Goal: Task Accomplishment & Management: Use online tool/utility

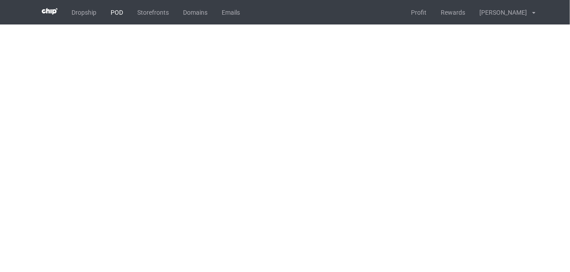
click at [116, 14] on link "POD" at bounding box center [117, 12] width 27 height 24
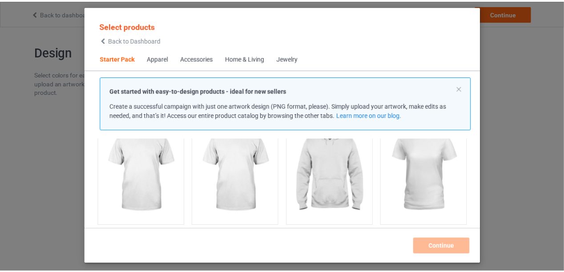
scroll to position [89, 0]
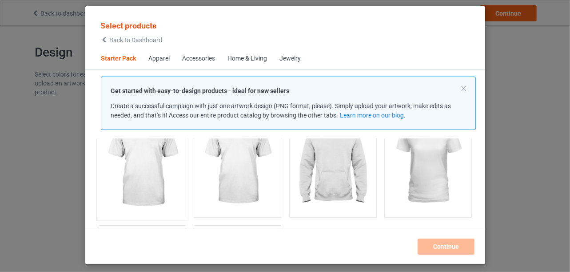
click at [143, 167] on img at bounding box center [142, 163] width 84 height 104
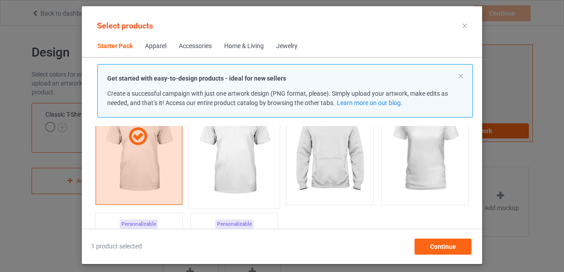
click at [242, 165] on img at bounding box center [234, 151] width 84 height 104
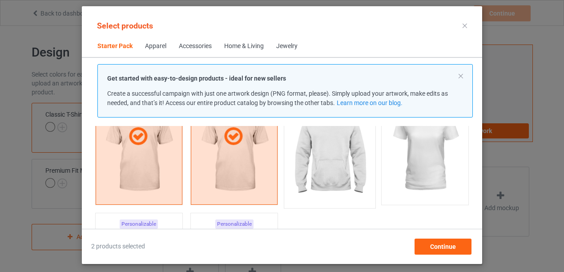
click at [335, 149] on img at bounding box center [330, 151] width 84 height 104
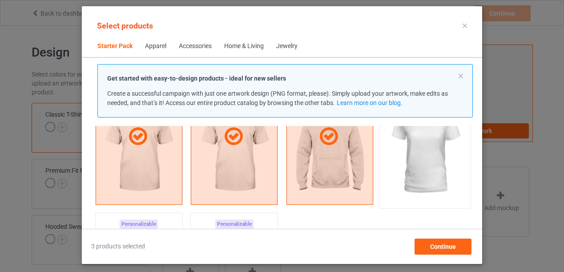
click at [415, 149] on img at bounding box center [425, 151] width 84 height 104
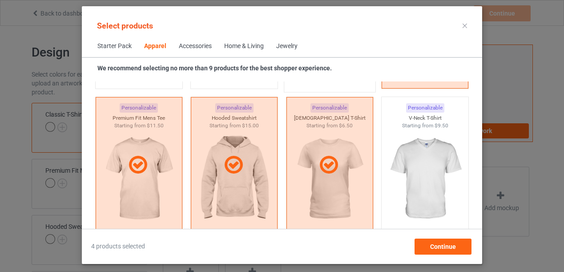
scroll to position [489, 0]
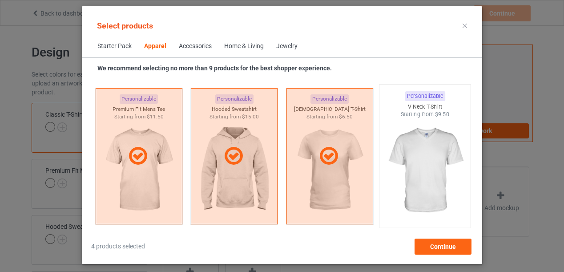
click at [415, 161] on img at bounding box center [425, 170] width 84 height 104
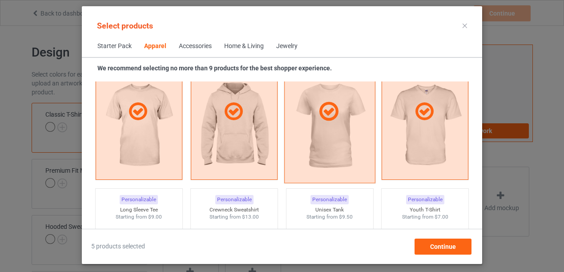
scroll to position [622, 0]
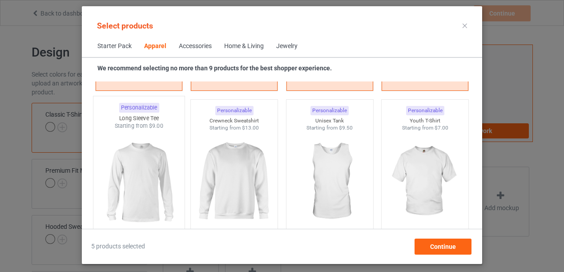
click at [140, 181] on img at bounding box center [139, 182] width 84 height 104
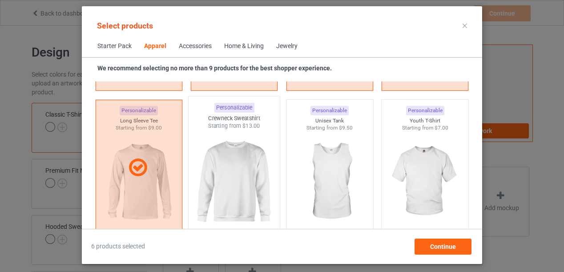
click at [224, 177] on img at bounding box center [234, 182] width 84 height 104
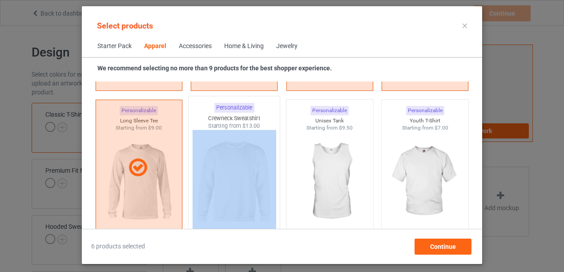
click at [234, 175] on img at bounding box center [234, 182] width 84 height 104
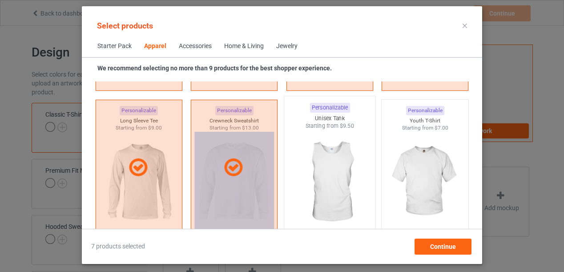
click at [330, 175] on img at bounding box center [330, 182] width 84 height 104
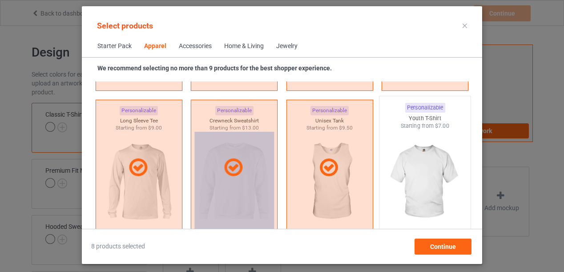
click at [412, 173] on img at bounding box center [425, 182] width 84 height 104
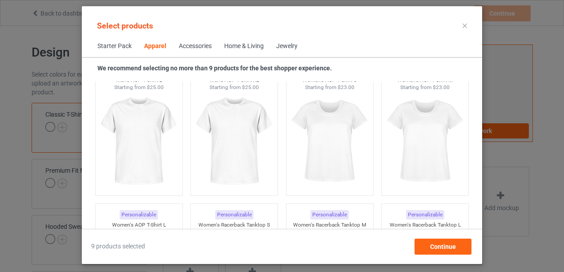
scroll to position [1511, 0]
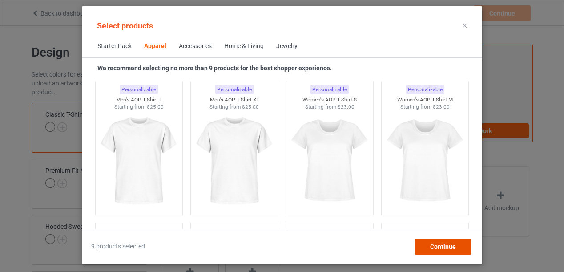
click at [439, 243] on span "Continue" at bounding box center [443, 246] width 26 height 7
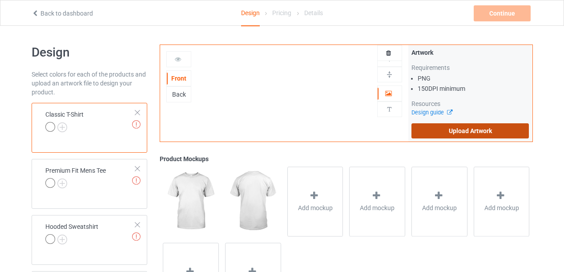
click at [473, 128] on label "Upload Artwork" at bounding box center [470, 130] width 118 height 15
click at [0, 0] on input "Upload Artwork" at bounding box center [0, 0] width 0 height 0
